Goal: Book appointment/travel/reservation

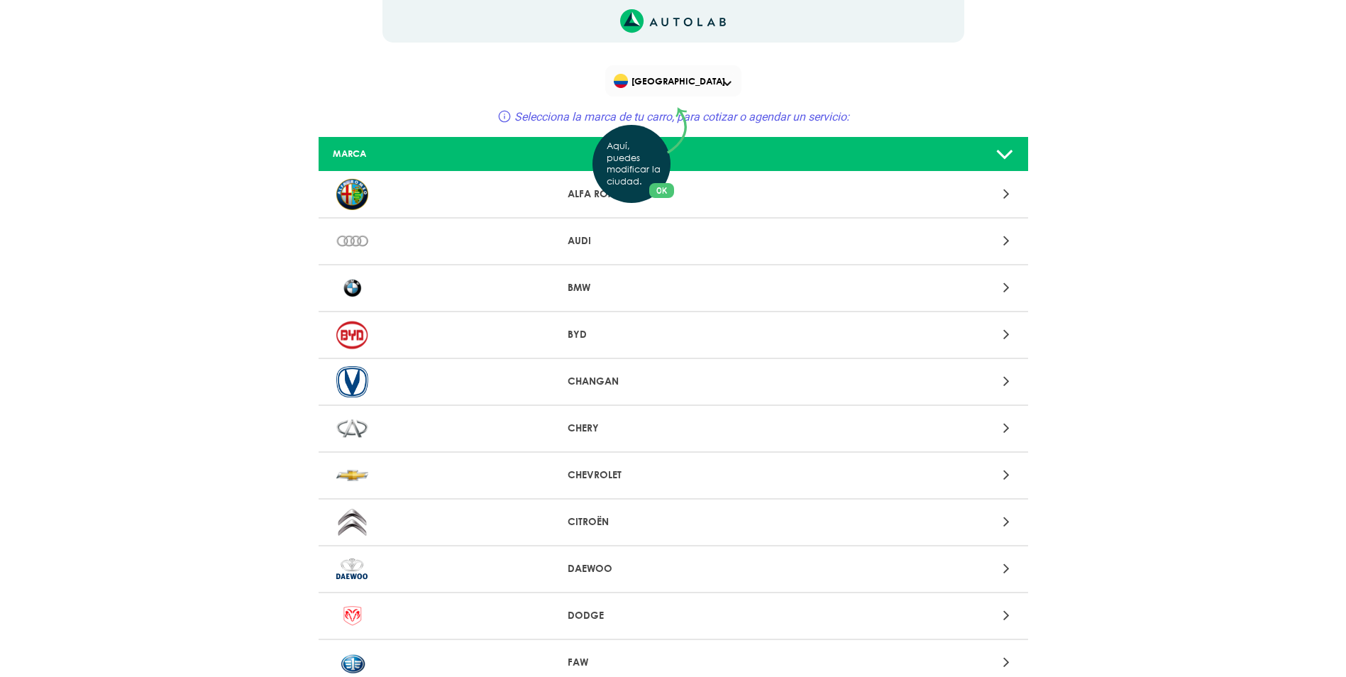
click at [720, 80] on div "Aquí, puedes modificar la ciudad. OK .aex,.bex{fill:none!important;stroke:#50c4…" at bounding box center [673, 338] width 1346 height 677
click at [726, 83] on span at bounding box center [727, 84] width 9 height 6
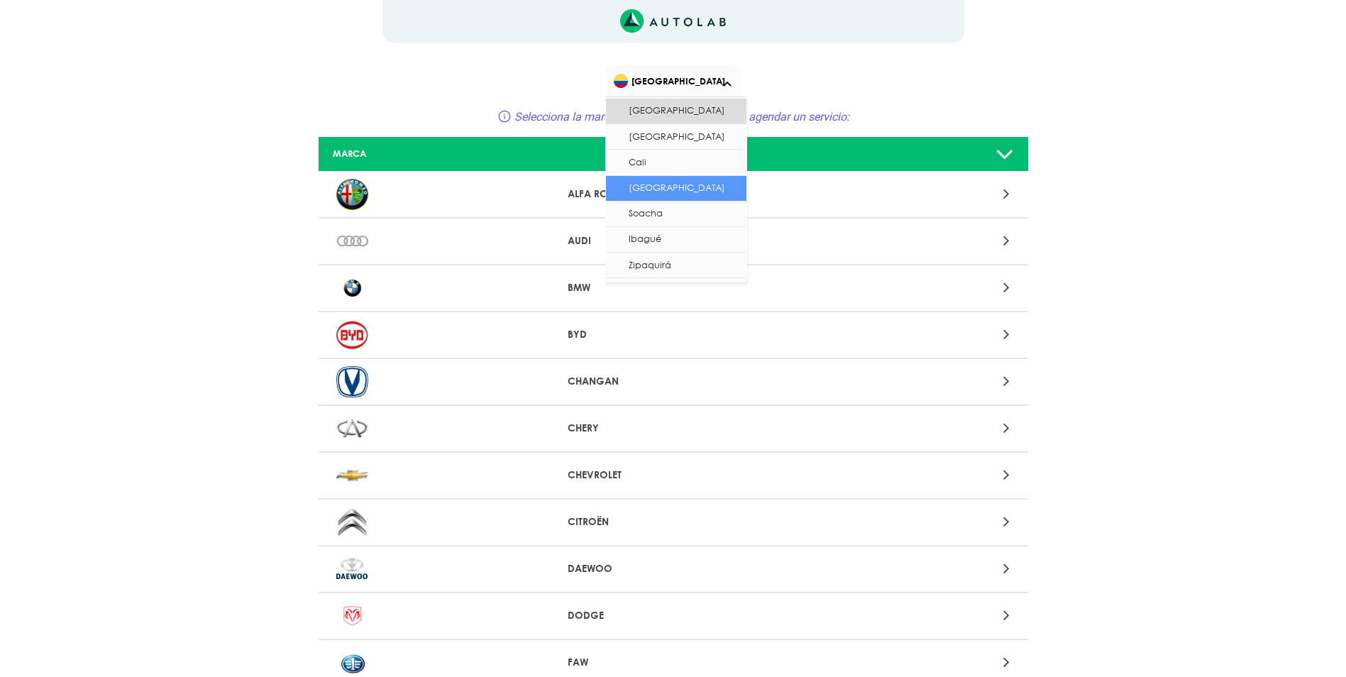
scroll to position [45, 0]
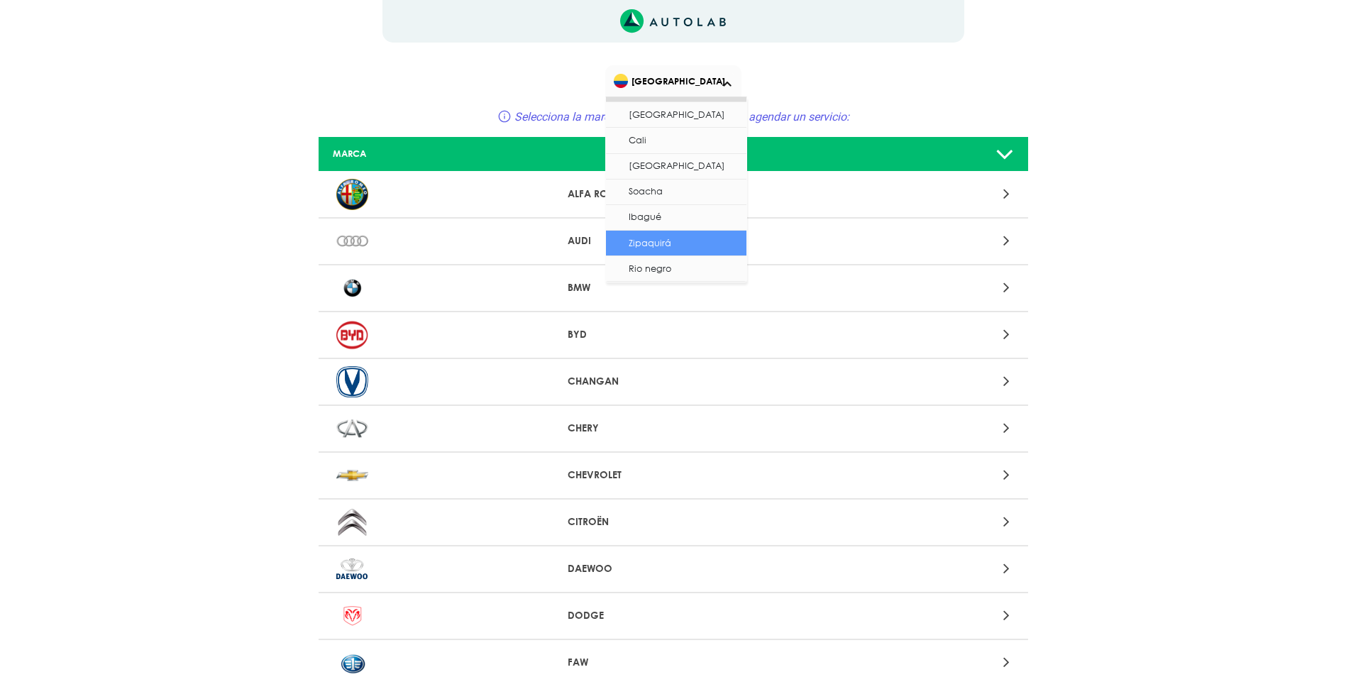
click at [664, 241] on li "Zipaquirá" at bounding box center [676, 244] width 141 height 26
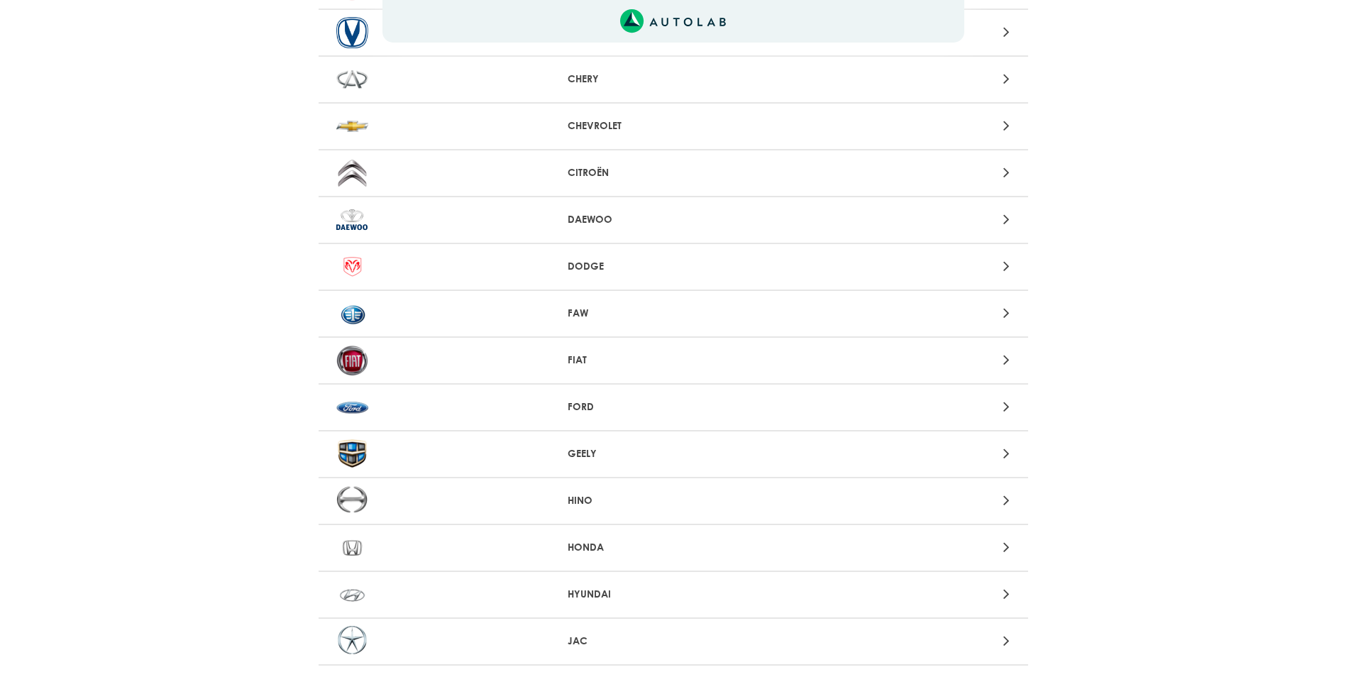
scroll to position [355, 0]
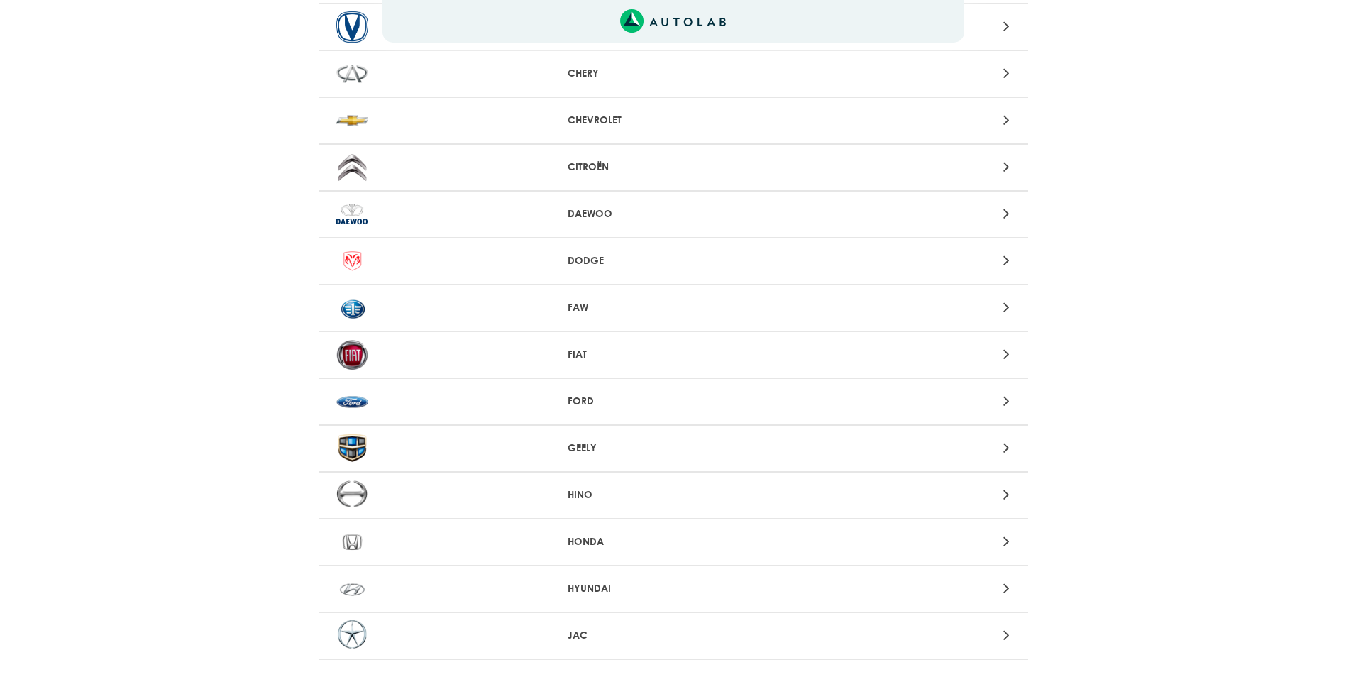
click at [1012, 405] on div at bounding box center [905, 401] width 232 height 19
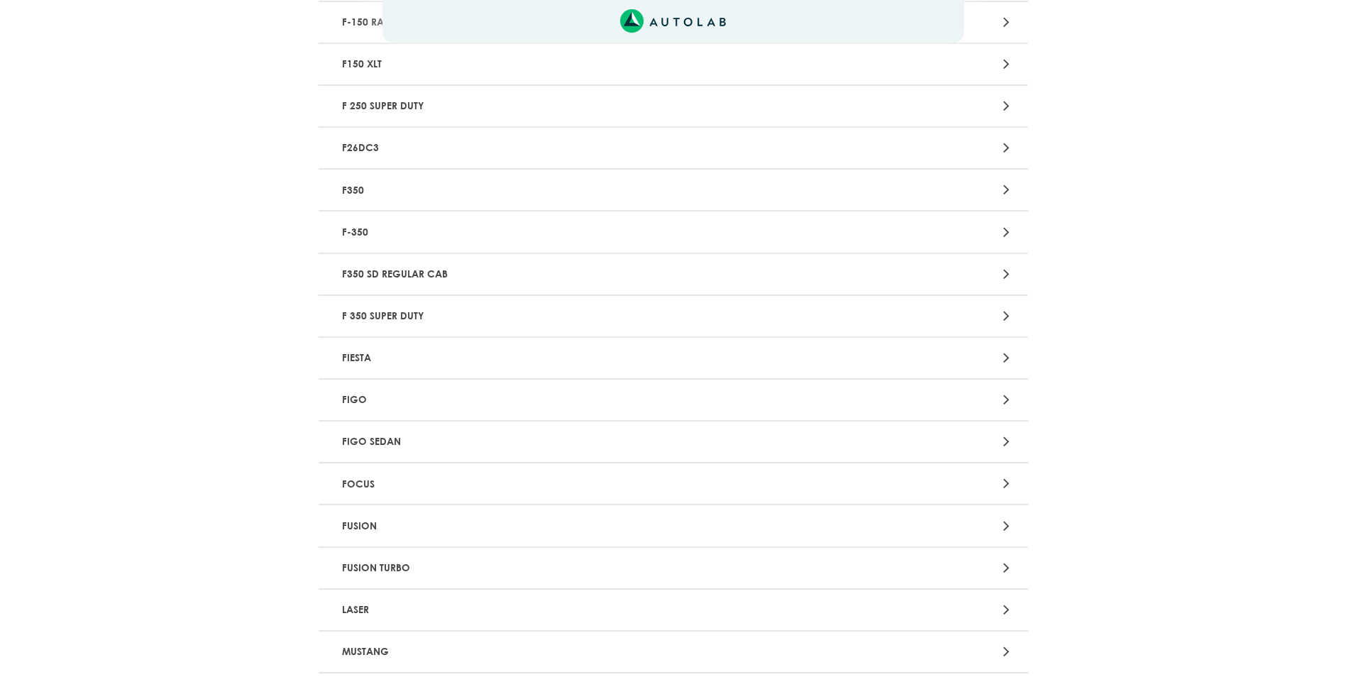
scroll to position [1135, 0]
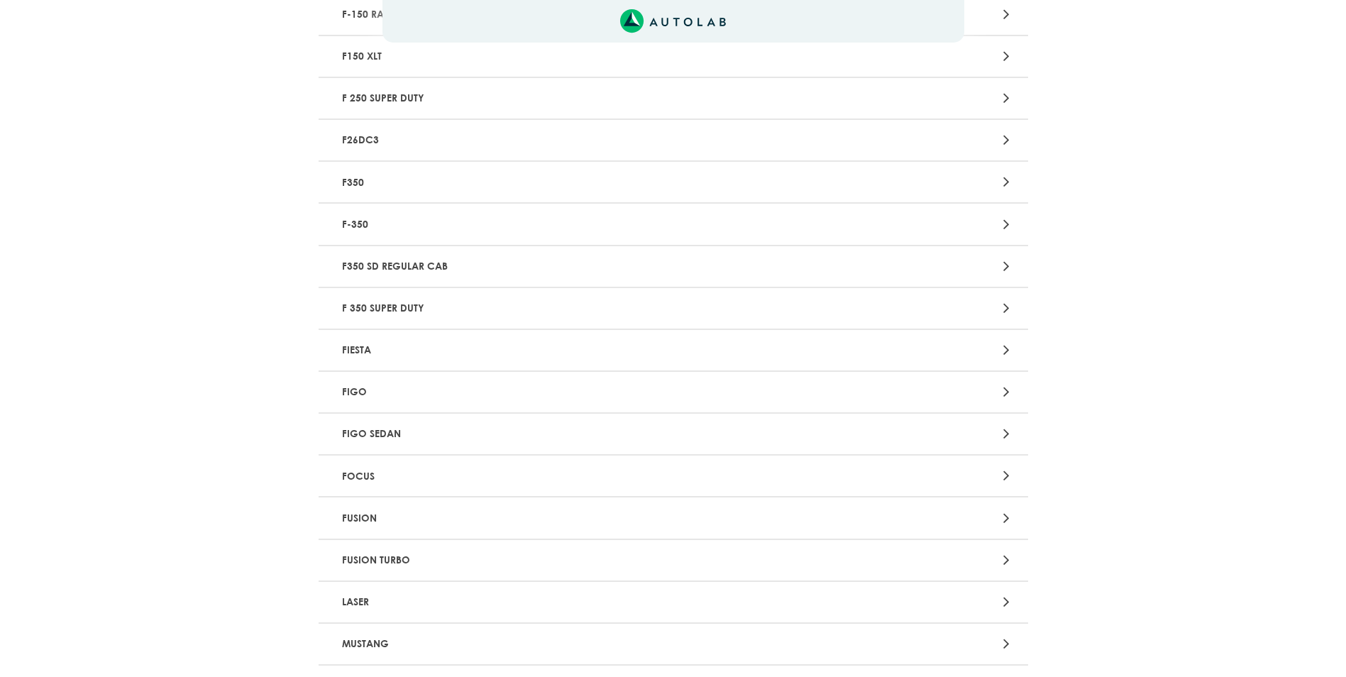
click at [959, 331] on div "FIESTA" at bounding box center [674, 351] width 710 height 42
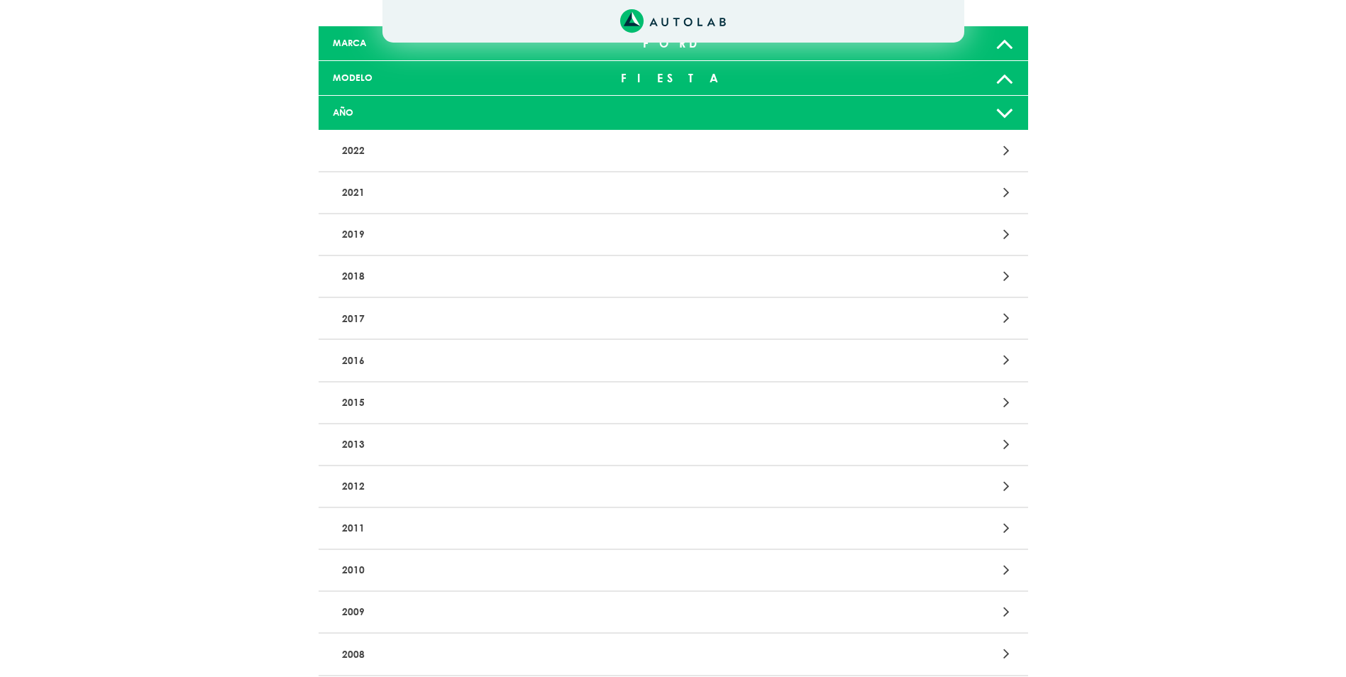
scroll to position [142, 0]
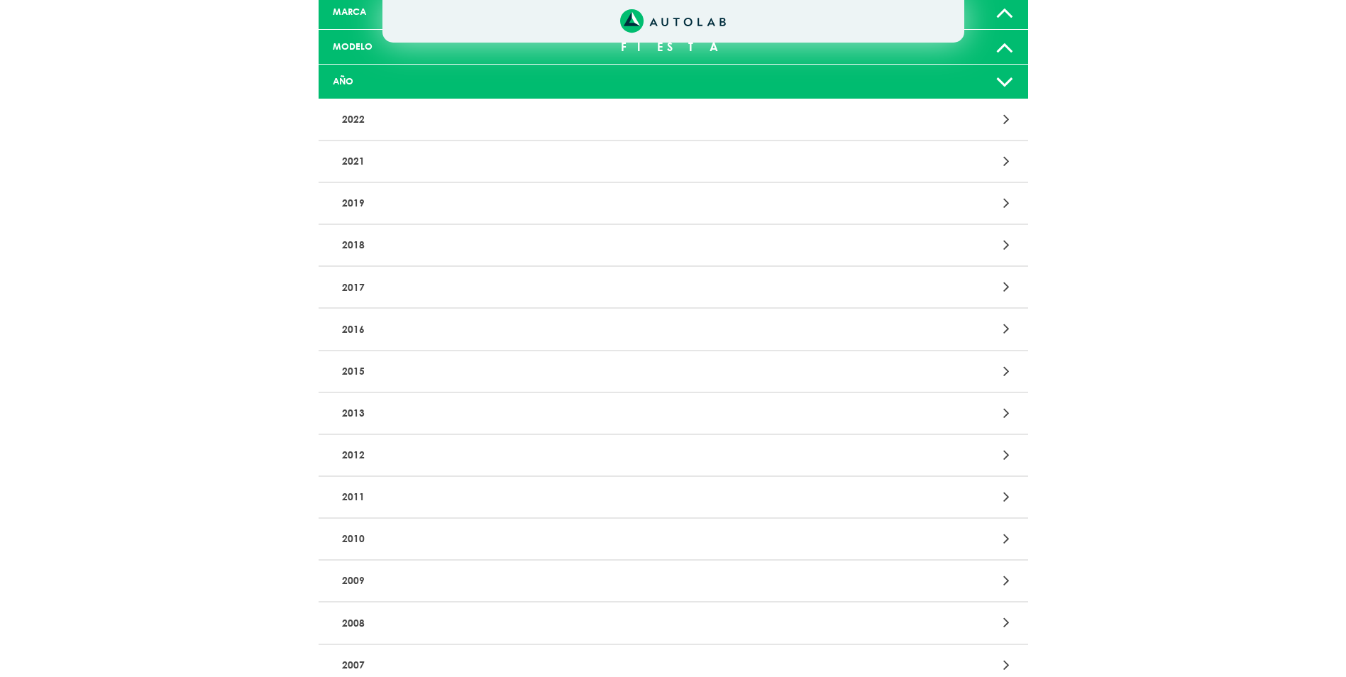
click at [531, 334] on p "2016" at bounding box center [557, 329] width 442 height 26
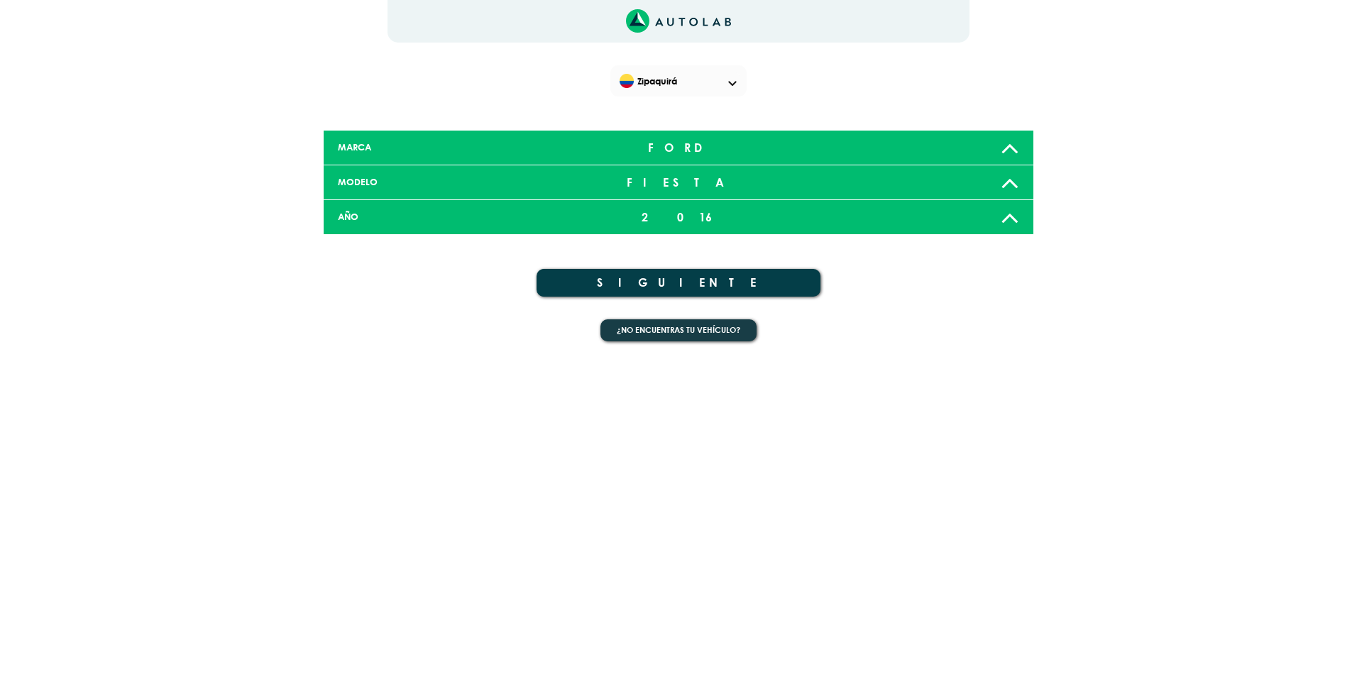
click at [675, 277] on button "SIGUIENTE" at bounding box center [679, 283] width 284 height 28
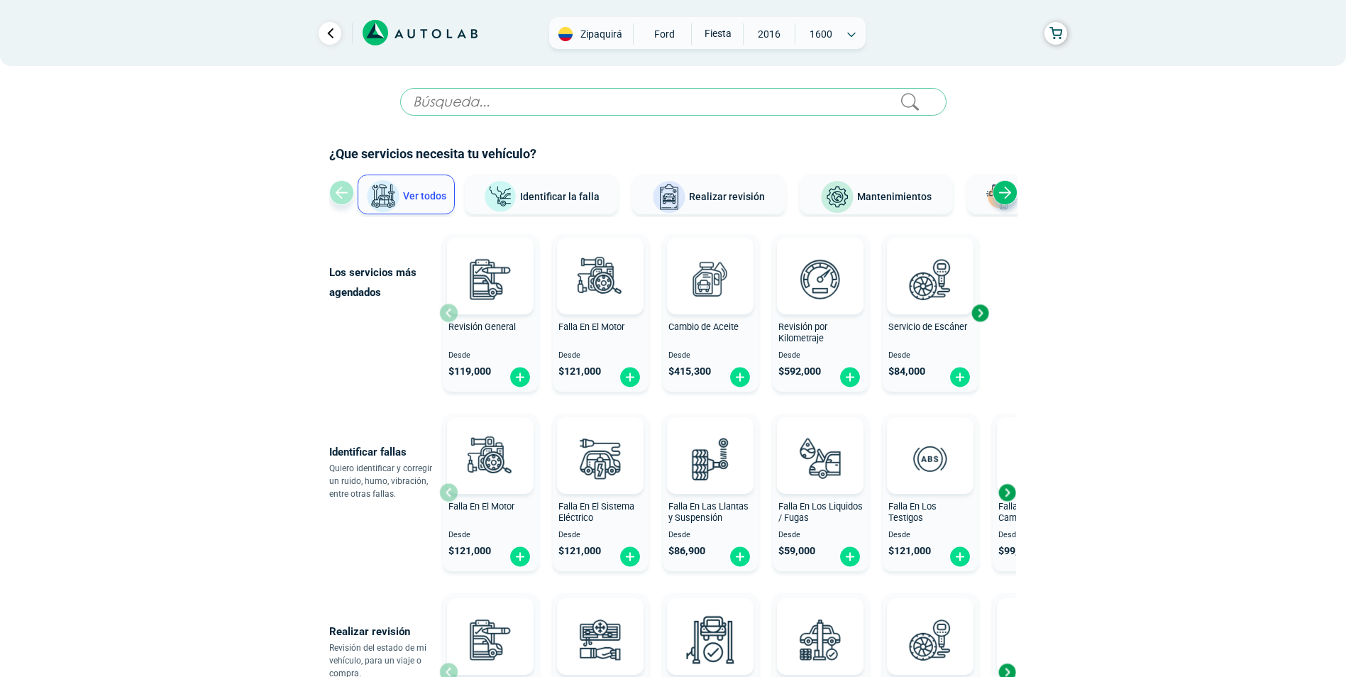
click at [681, 111] on input "text" at bounding box center [673, 102] width 546 height 28
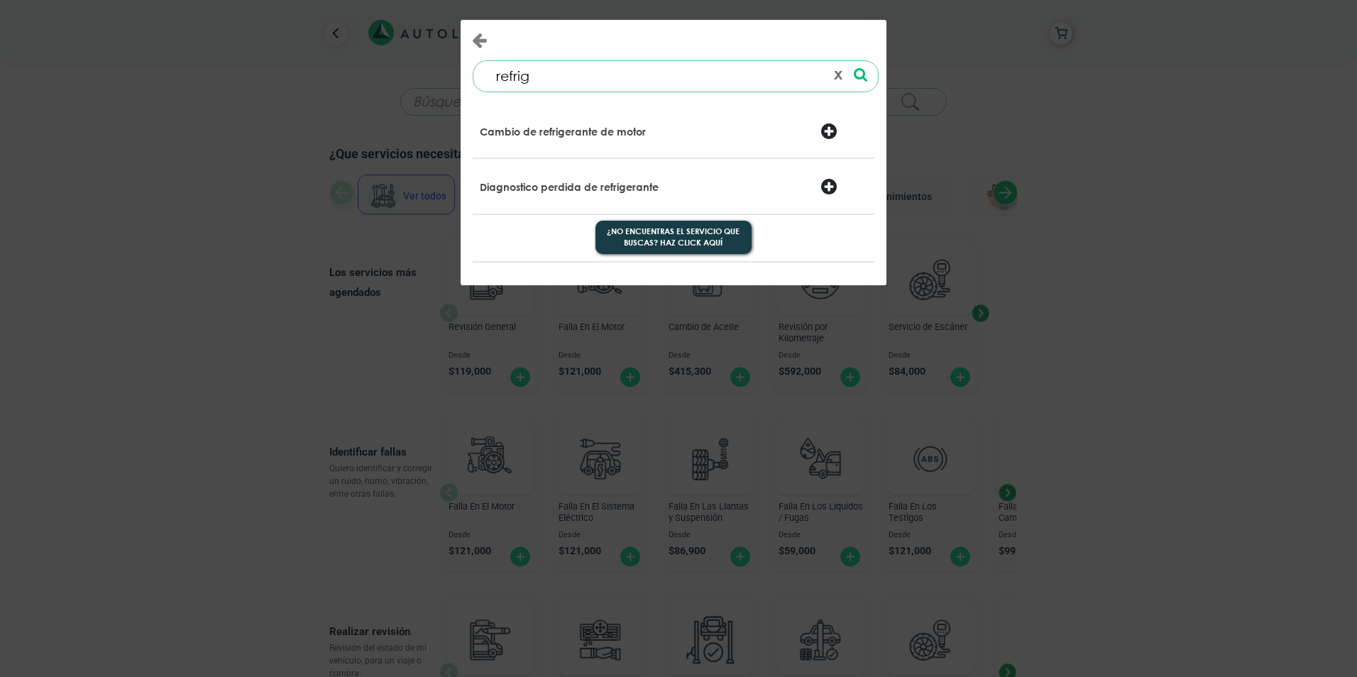
type input "refrig"
click at [673, 180] on div "Diagnostico perdida de refrigerante" at bounding box center [605, 188] width 273 height 20
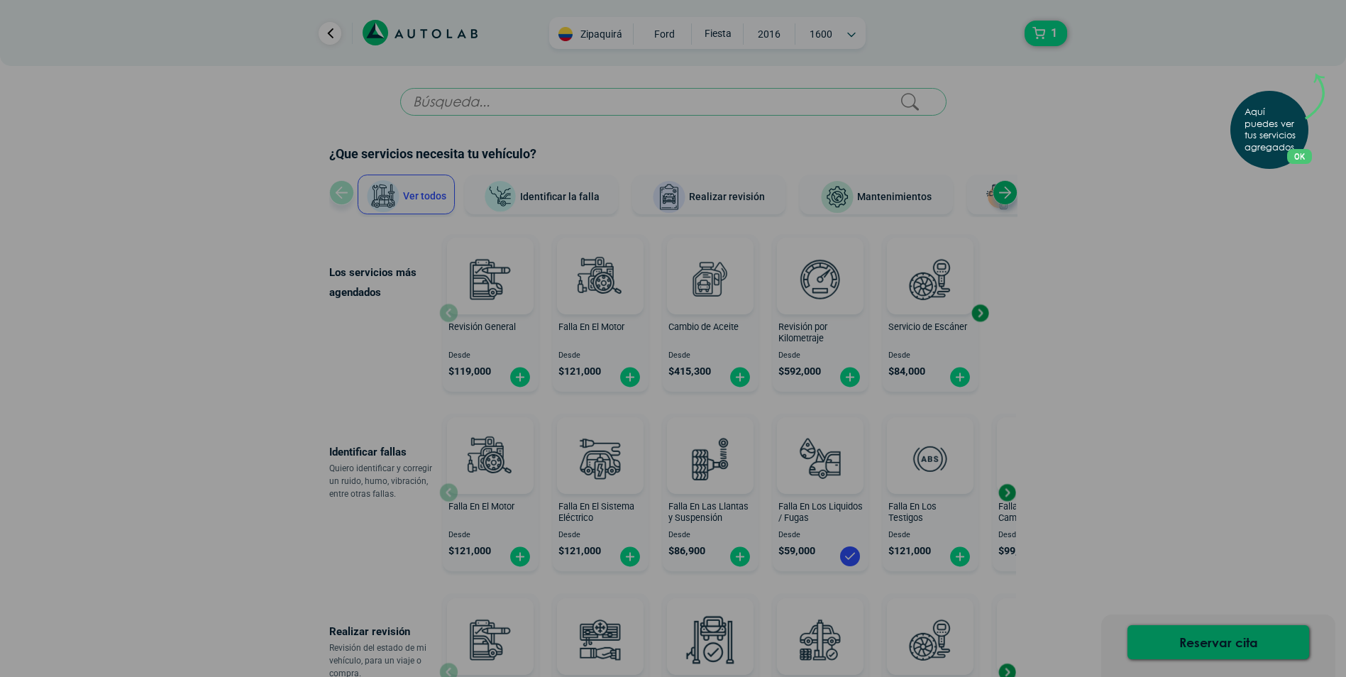
click at [1307, 157] on button "OK" at bounding box center [1299, 156] width 25 height 15
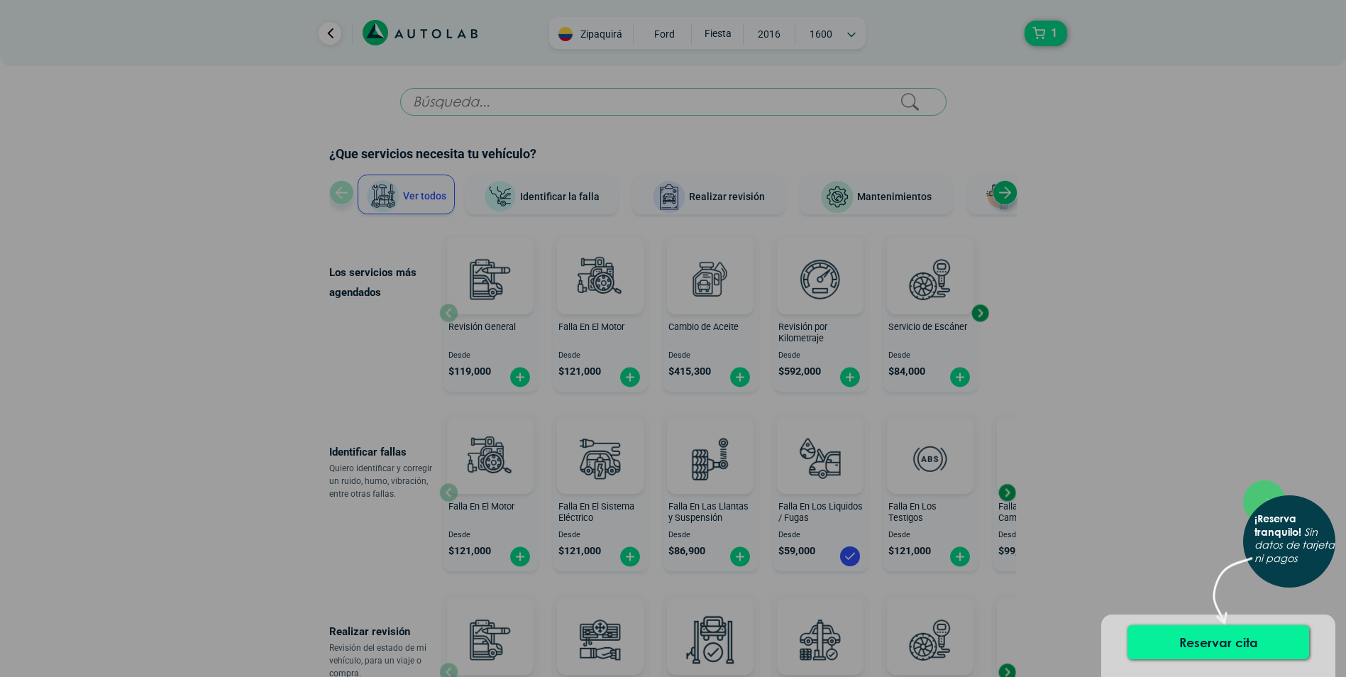
click at [1232, 643] on button "Reservar cita" at bounding box center [1219, 642] width 182 height 34
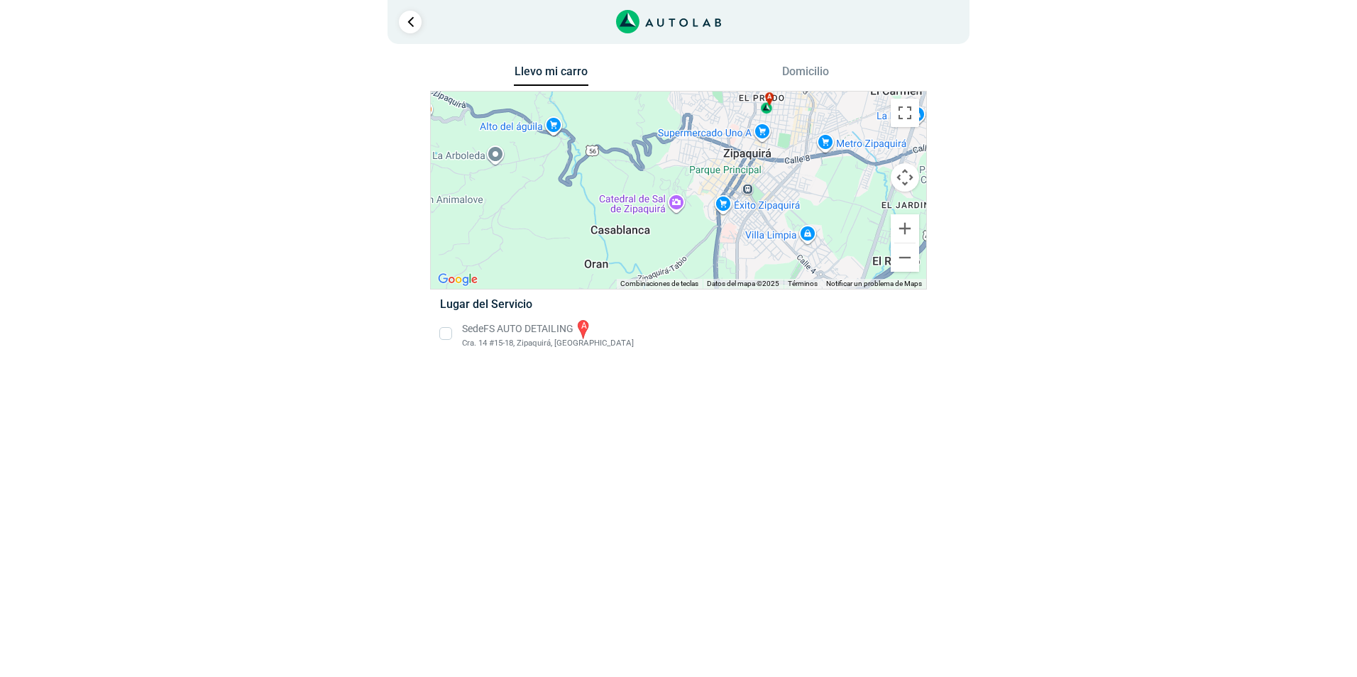
click at [449, 333] on li "Sede FS AUTO DETAILING a Cra. 14 #15-18, [GEOGRAPHIC_DATA], [GEOGRAPHIC_DATA]" at bounding box center [677, 334] width 497 height 32
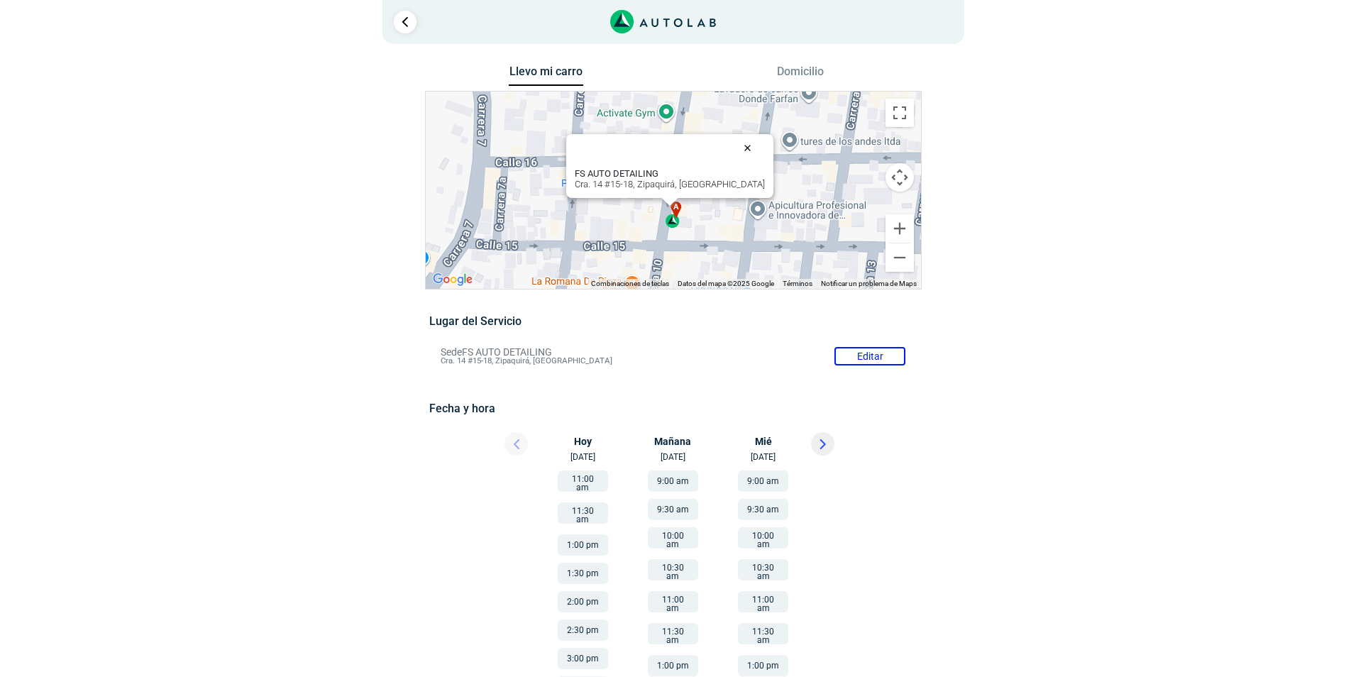
click at [738, 146] on button "Cerrar" at bounding box center [751, 148] width 34 height 34
click at [898, 263] on button "Reducir" at bounding box center [900, 257] width 28 height 28
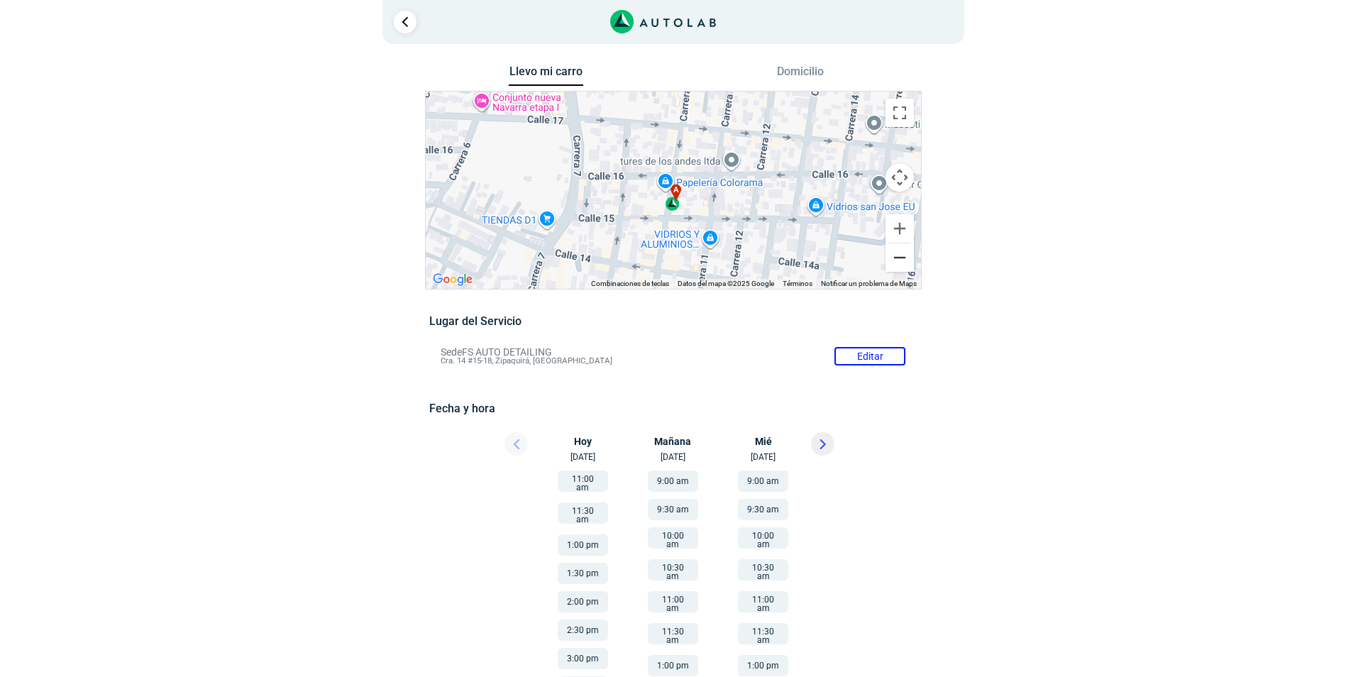
click at [896, 263] on button "Reducir" at bounding box center [900, 257] width 28 height 28
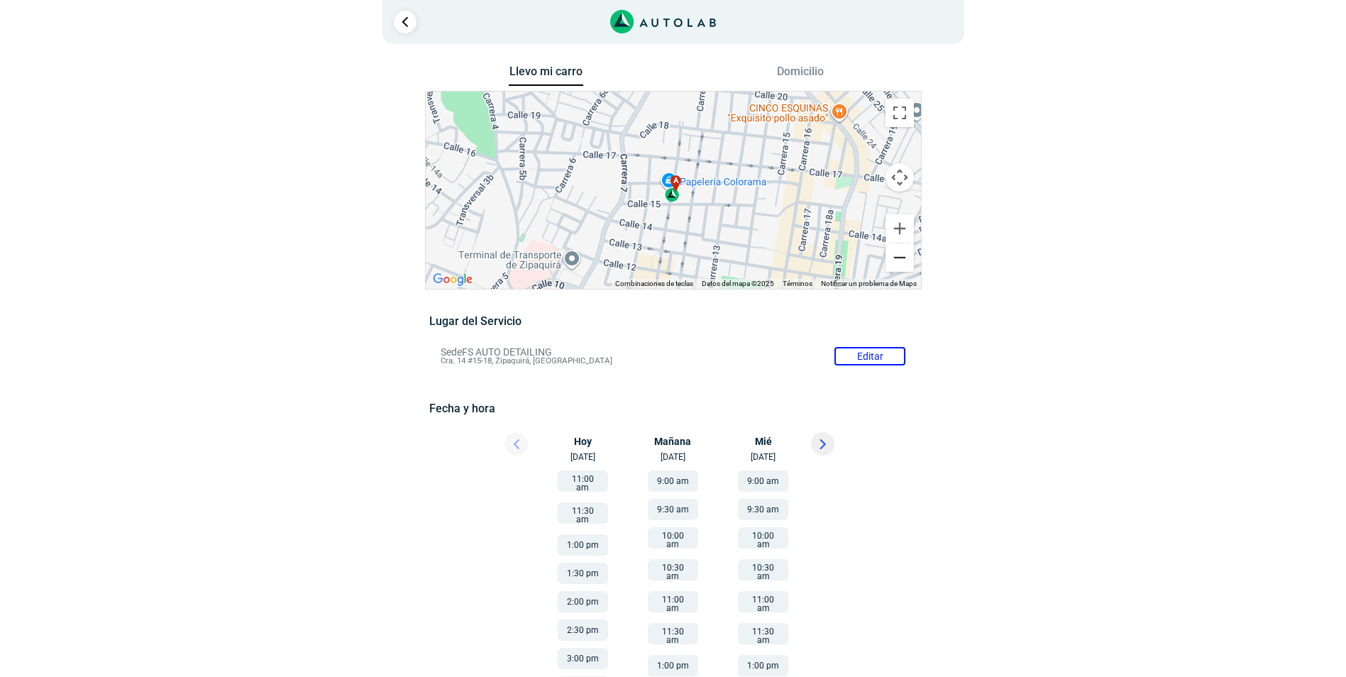
click at [896, 263] on button "Reducir" at bounding box center [900, 257] width 28 height 28
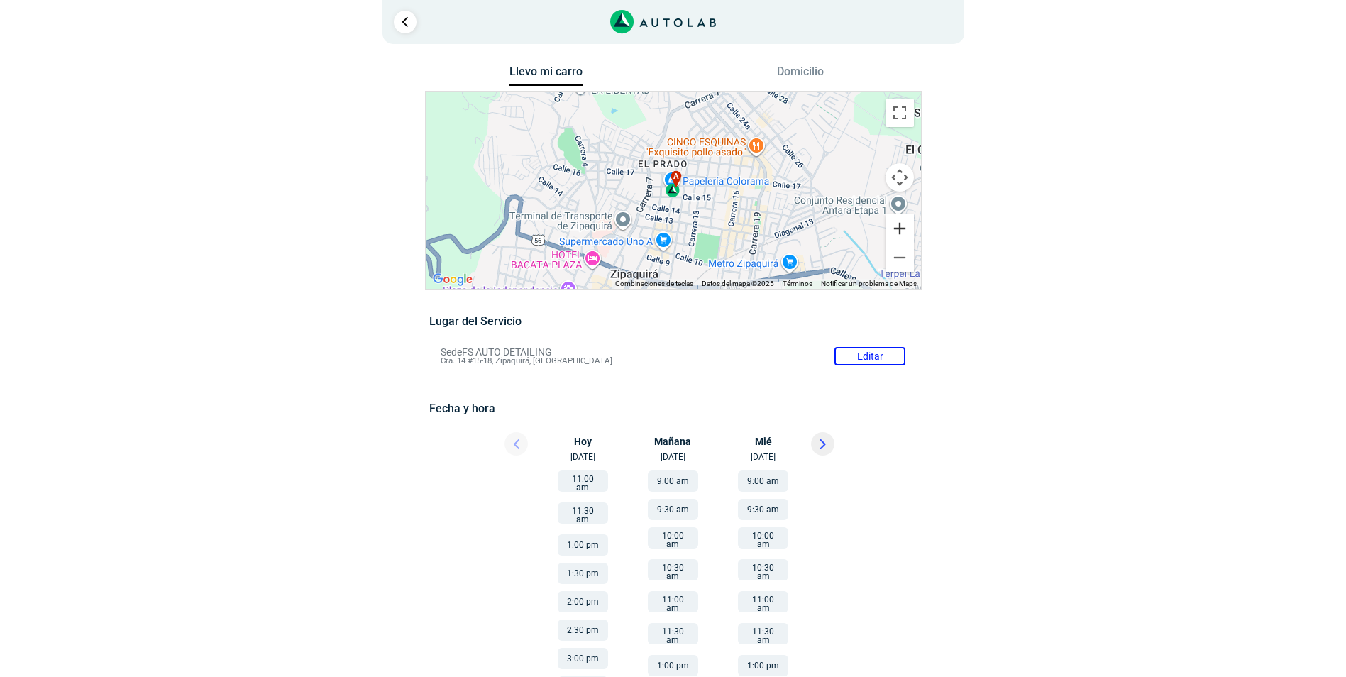
click at [898, 228] on button "Ampliar" at bounding box center [900, 228] width 28 height 28
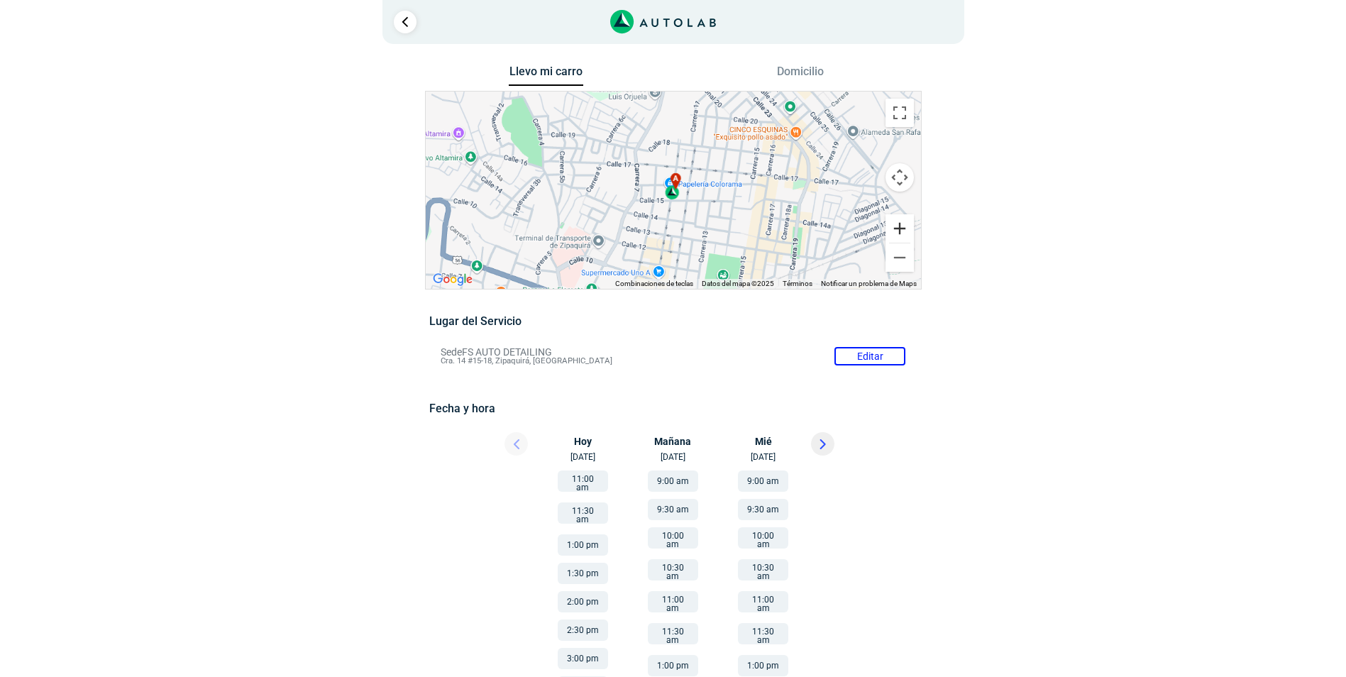
click at [898, 228] on button "Ampliar" at bounding box center [900, 228] width 28 height 28
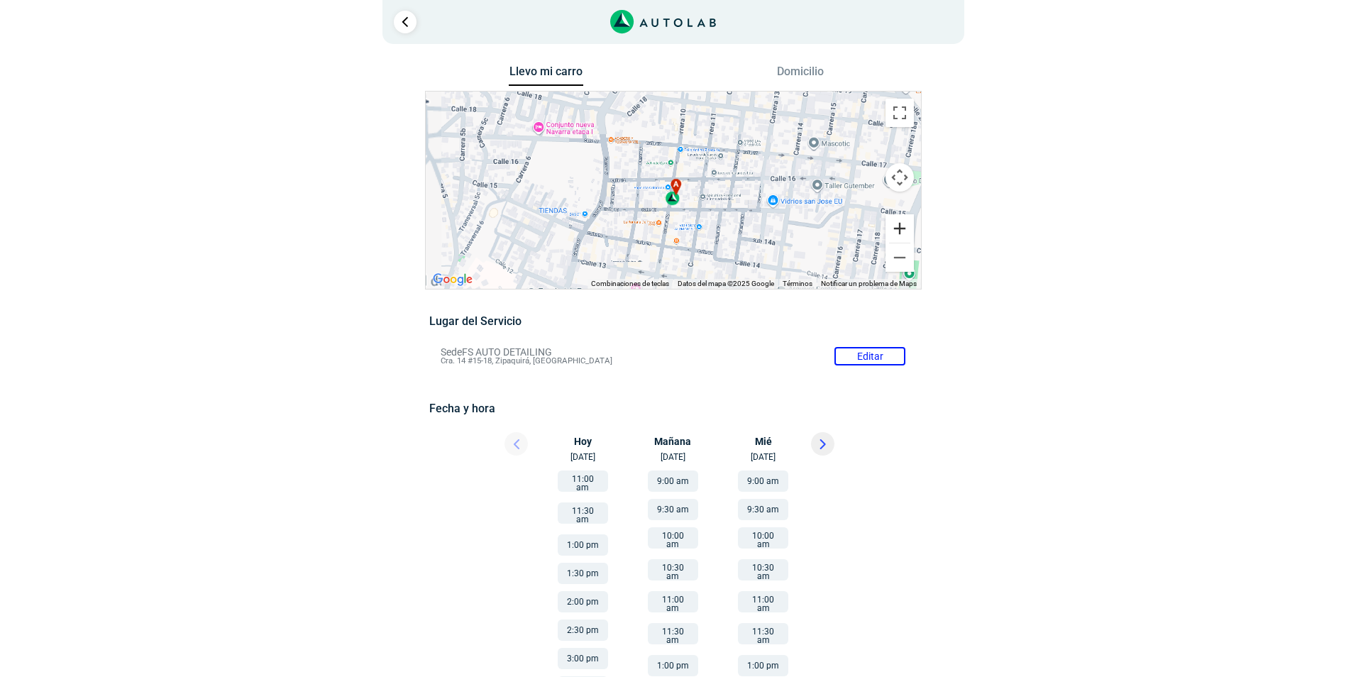
click at [898, 228] on button "Ampliar" at bounding box center [900, 228] width 28 height 28
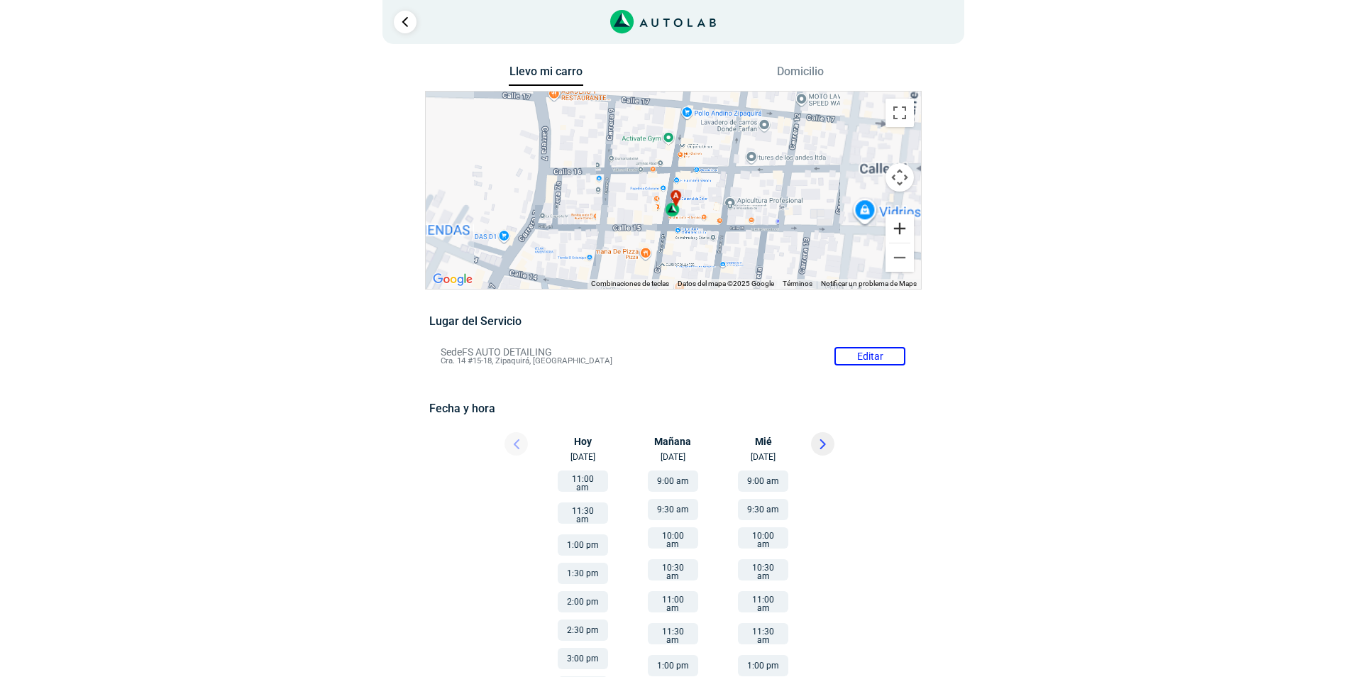
click at [898, 228] on button "Ampliar" at bounding box center [900, 228] width 28 height 28
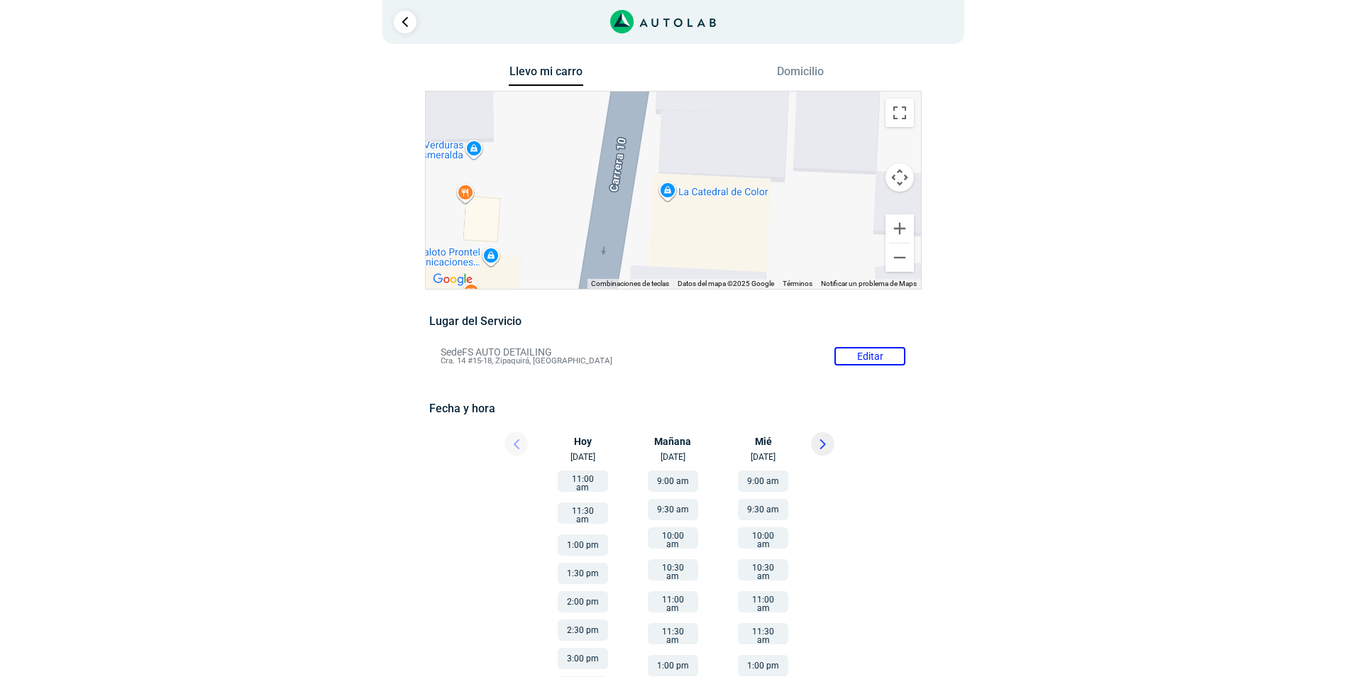
drag, startPoint x: 792, startPoint y: 227, endPoint x: 783, endPoint y: 98, distance: 129.5
click at [783, 98] on div "a" at bounding box center [673, 190] width 495 height 197
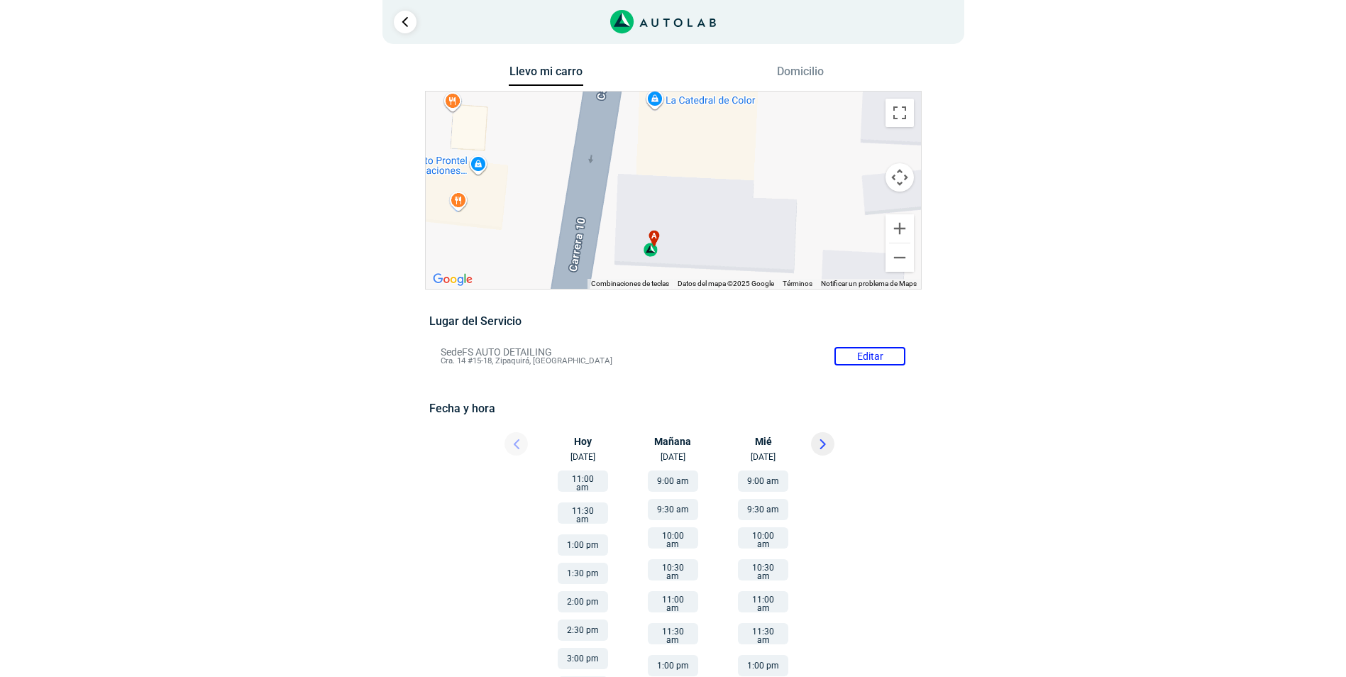
drag, startPoint x: 817, startPoint y: 216, endPoint x: 804, endPoint y: 124, distance: 92.4
click at [804, 124] on div "a" at bounding box center [673, 190] width 495 height 197
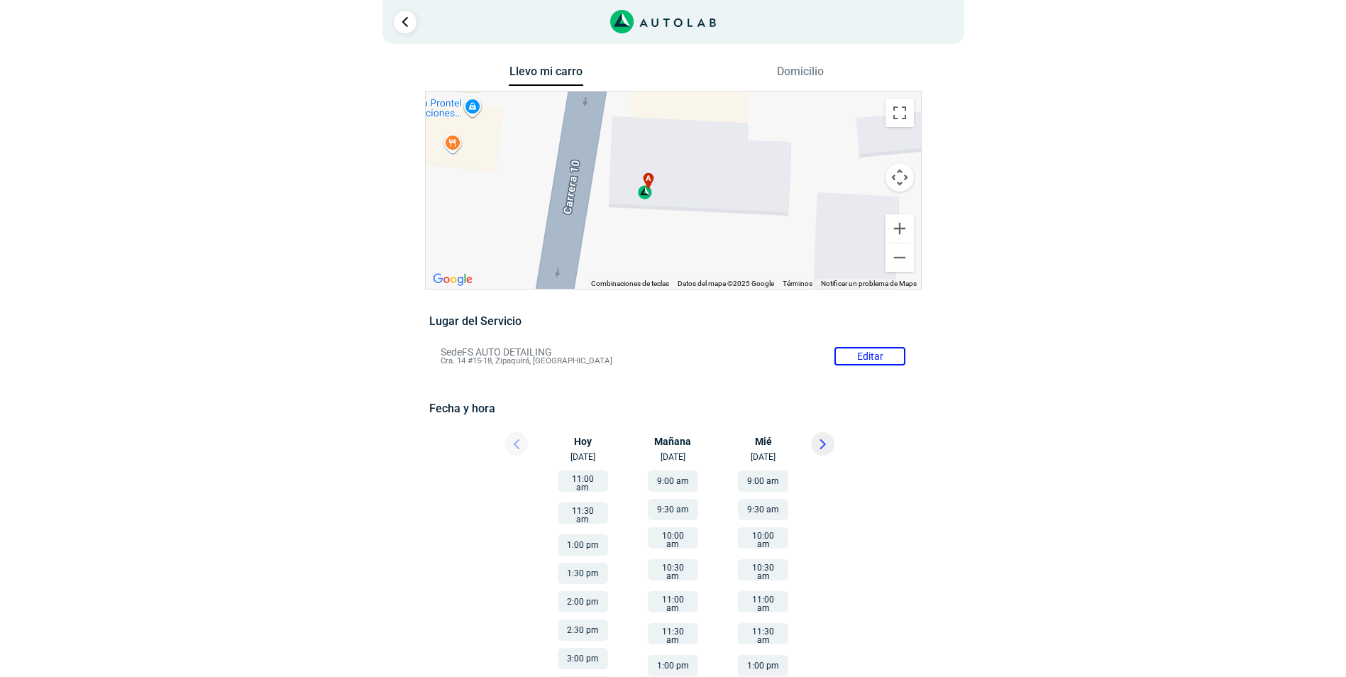
drag, startPoint x: 800, startPoint y: 182, endPoint x: 794, endPoint y: 121, distance: 61.3
click at [794, 121] on div "a" at bounding box center [673, 190] width 495 height 197
click at [898, 255] on button "Reducir" at bounding box center [900, 257] width 28 height 28
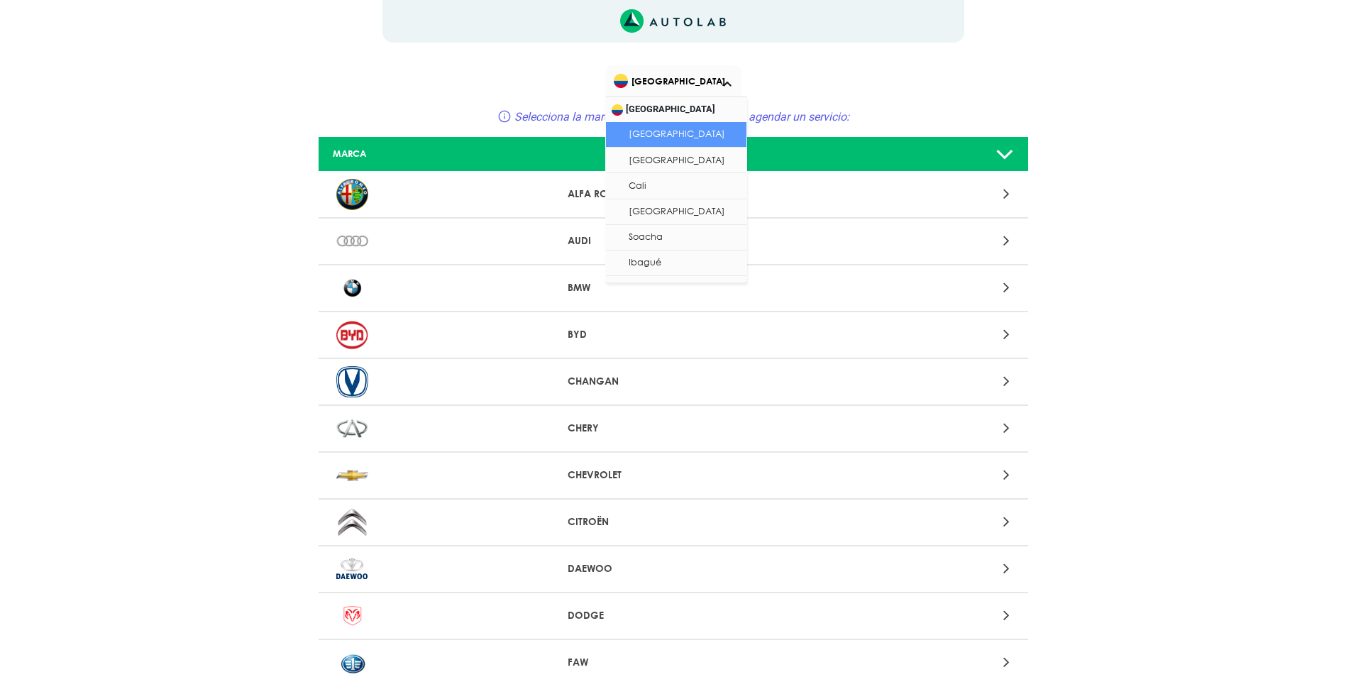
click at [673, 80] on span "[GEOGRAPHIC_DATA]" at bounding box center [674, 81] width 121 height 20
